Goal: Task Accomplishment & Management: Complete application form

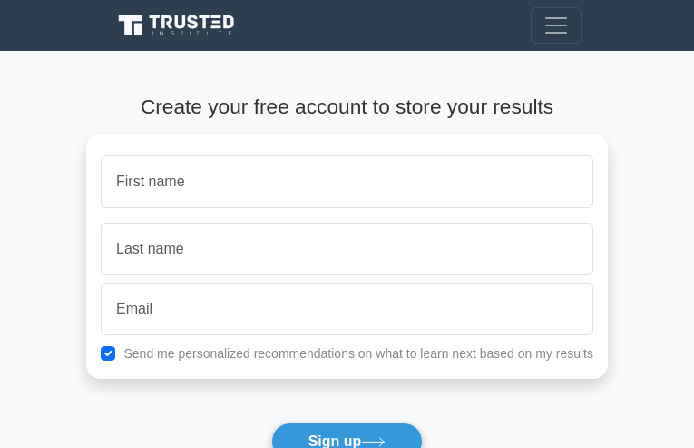
type input "FoxdsKnKzp"
type input "qtksxvOOL"
type input "edeebehrens@gmail.com"
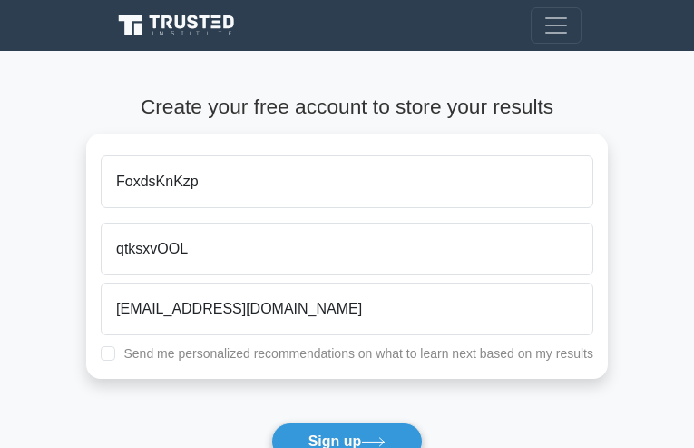
checkbox input "true"
